Goal: Navigation & Orientation: Find specific page/section

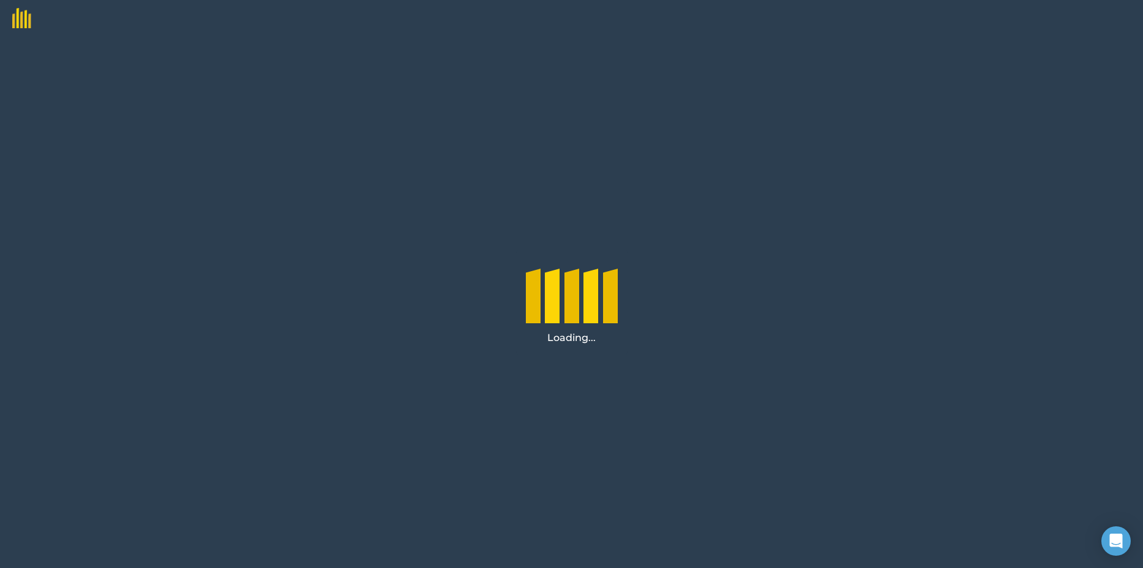
click at [432, 171] on div "Loading..." at bounding box center [571, 302] width 1143 height 531
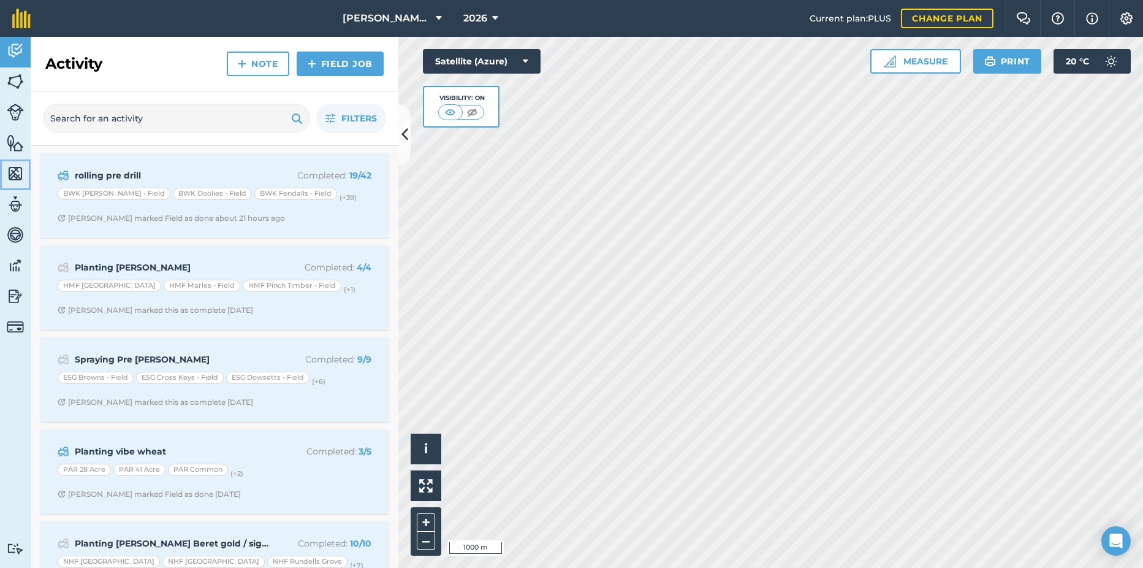
drag, startPoint x: 21, startPoint y: 168, endPoint x: 28, endPoint y: 167, distance: 6.8
click at [21, 168] on img at bounding box center [15, 173] width 17 height 18
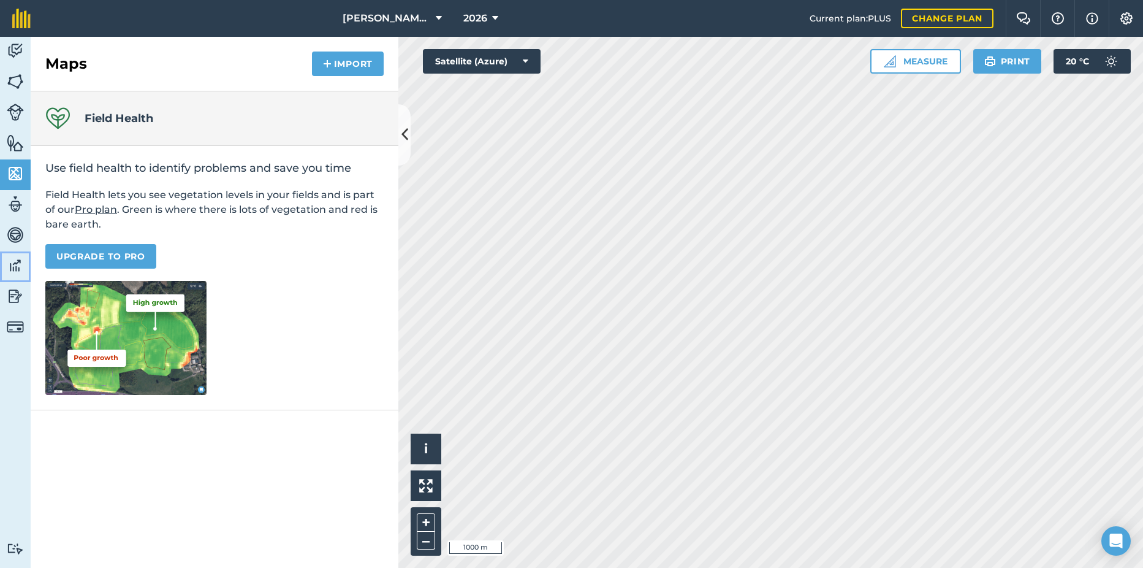
click at [21, 273] on img at bounding box center [15, 265] width 17 height 18
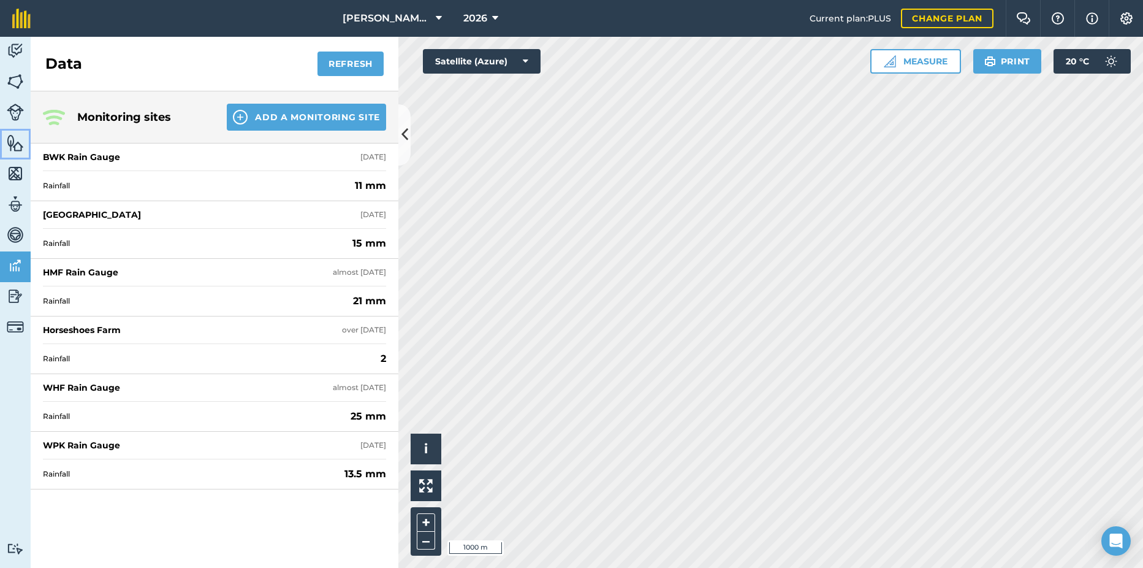
click at [18, 139] on img at bounding box center [15, 143] width 17 height 18
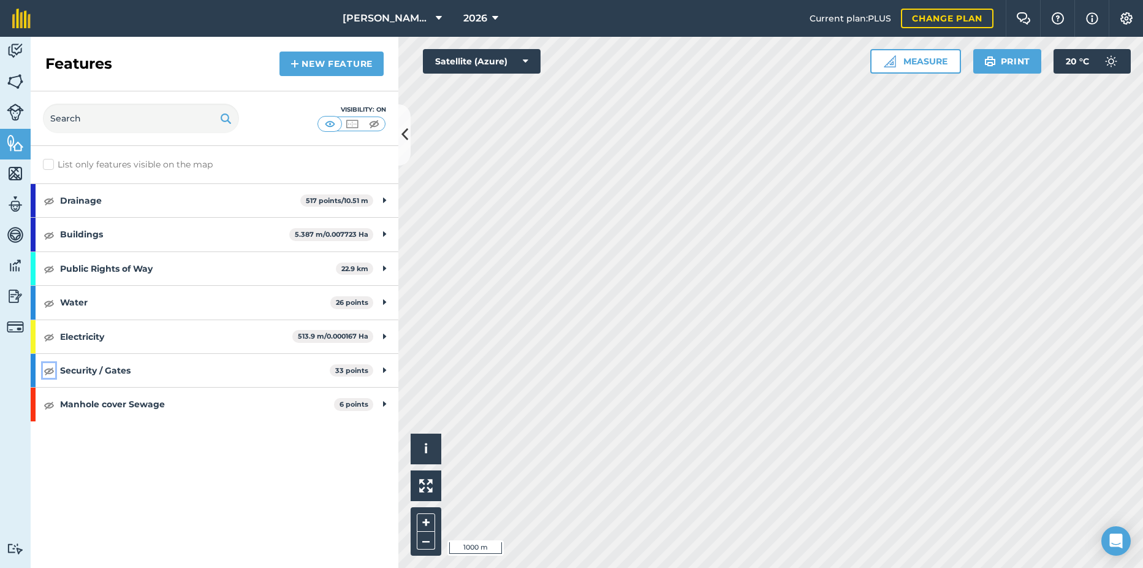
click at [49, 373] on img at bounding box center [49, 370] width 11 height 15
click at [19, 86] on img at bounding box center [15, 81] width 17 height 18
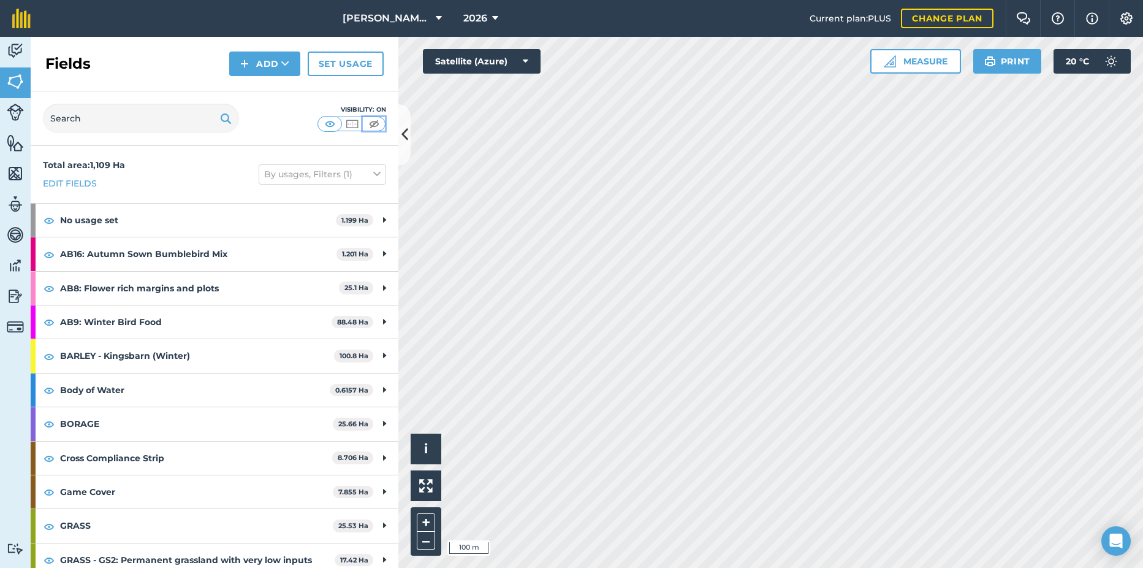
click at [381, 120] on img at bounding box center [374, 124] width 15 height 12
click at [20, 149] on img at bounding box center [15, 143] width 17 height 18
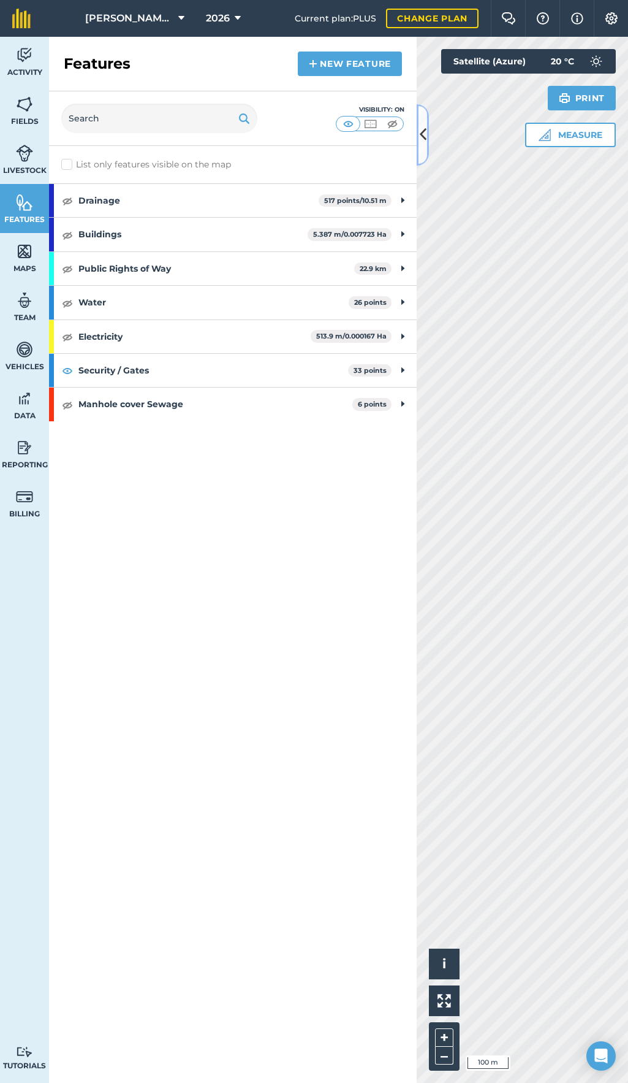
click at [424, 143] on icon at bounding box center [423, 134] width 7 height 21
